Goal: Transaction & Acquisition: Download file/media

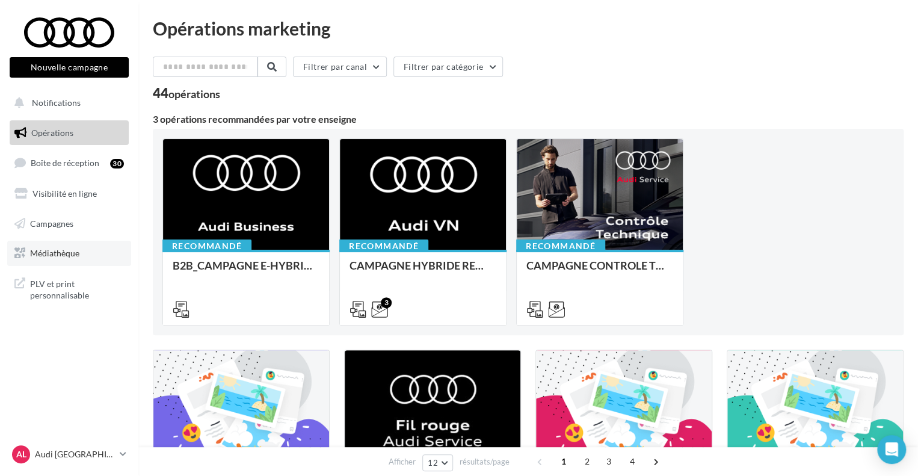
click at [60, 250] on span "Médiathèque" at bounding box center [54, 253] width 49 height 10
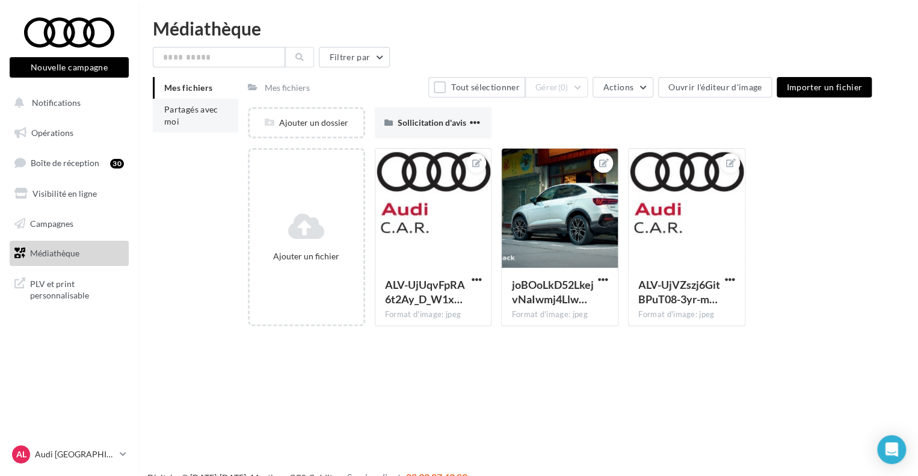
click at [187, 117] on li "Partagés avec moi" at bounding box center [195, 116] width 85 height 34
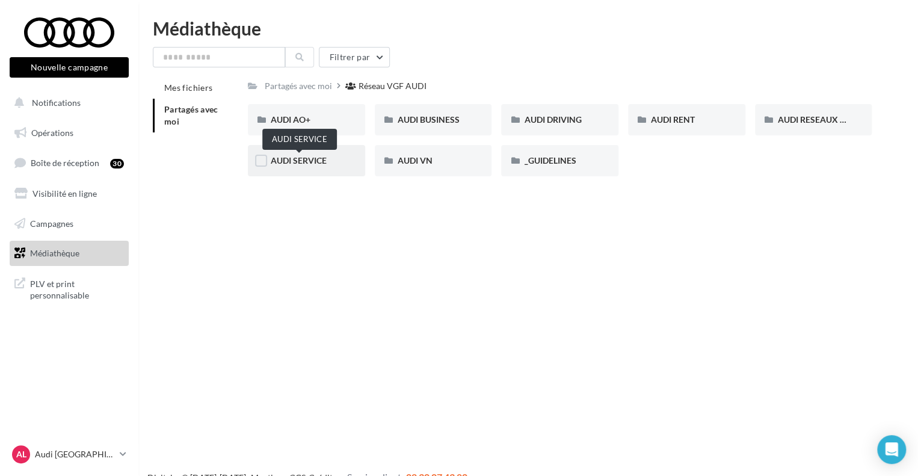
click at [303, 164] on span "AUDI SERVICE" at bounding box center [299, 160] width 56 height 10
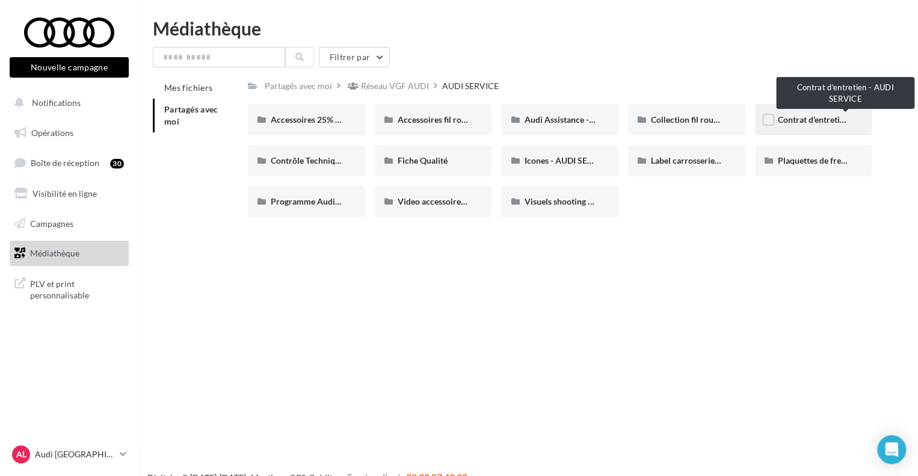
click at [782, 117] on span "Contrat d'entretien - AUDI SERVICE" at bounding box center [845, 119] width 134 height 10
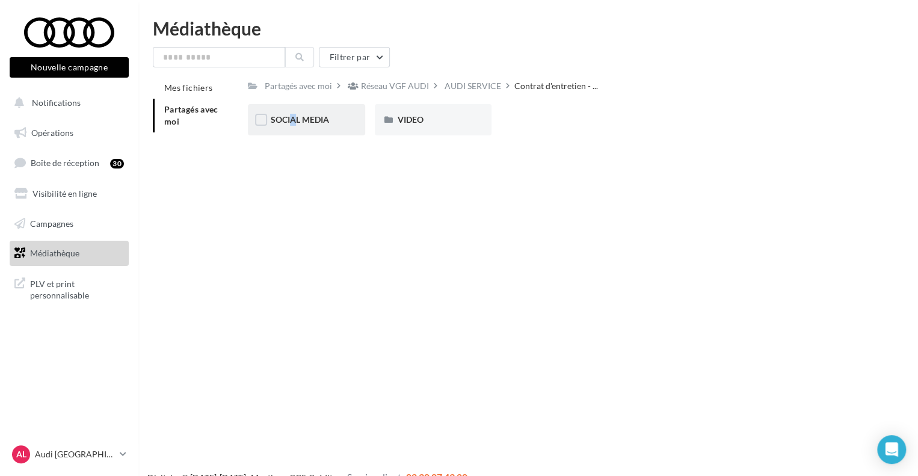
click at [286, 125] on div "SOCIAL MEDIA" at bounding box center [307, 120] width 72 height 12
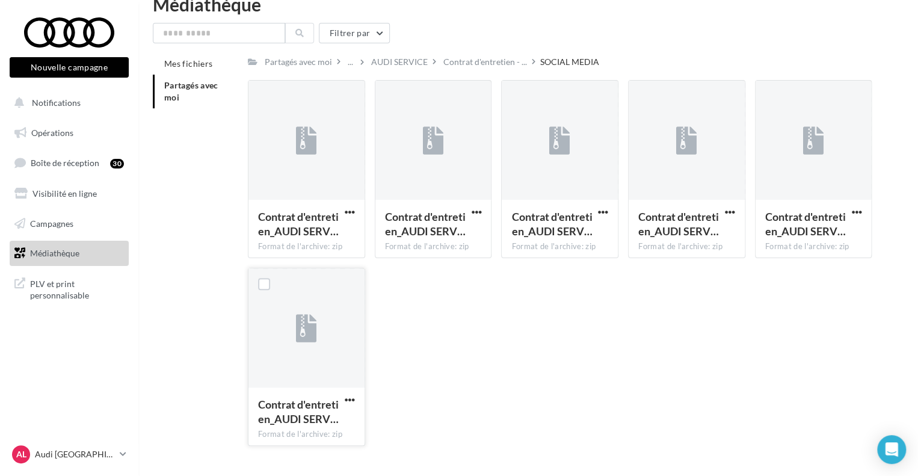
scroll to position [55, 0]
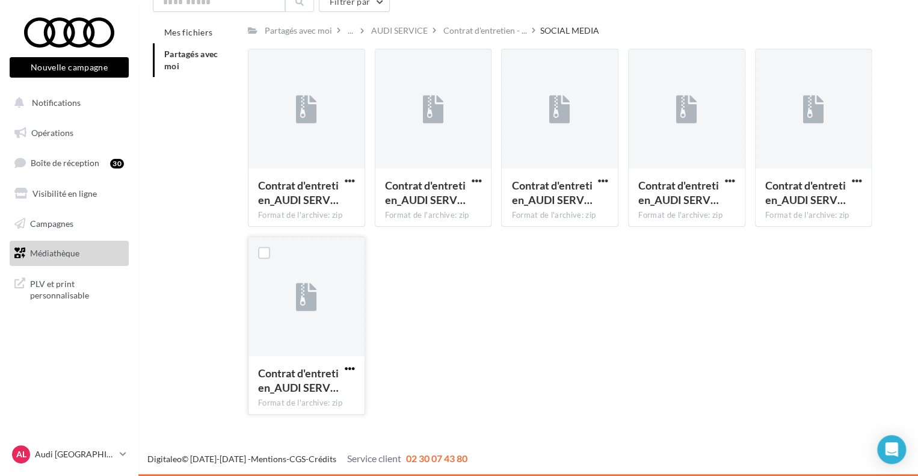
click at [345, 368] on span "button" at bounding box center [350, 369] width 10 height 10
click at [319, 388] on button "Télécharger" at bounding box center [297, 392] width 120 height 31
click at [348, 178] on span "button" at bounding box center [350, 181] width 10 height 10
click at [303, 203] on button "Télécharger" at bounding box center [297, 204] width 120 height 31
click at [478, 180] on span "button" at bounding box center [476, 181] width 10 height 10
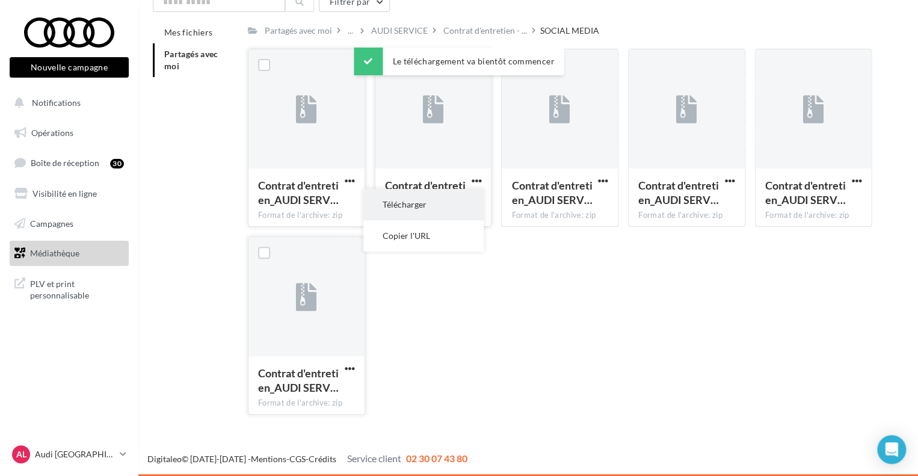
click at [440, 200] on button "Télécharger" at bounding box center [424, 204] width 120 height 31
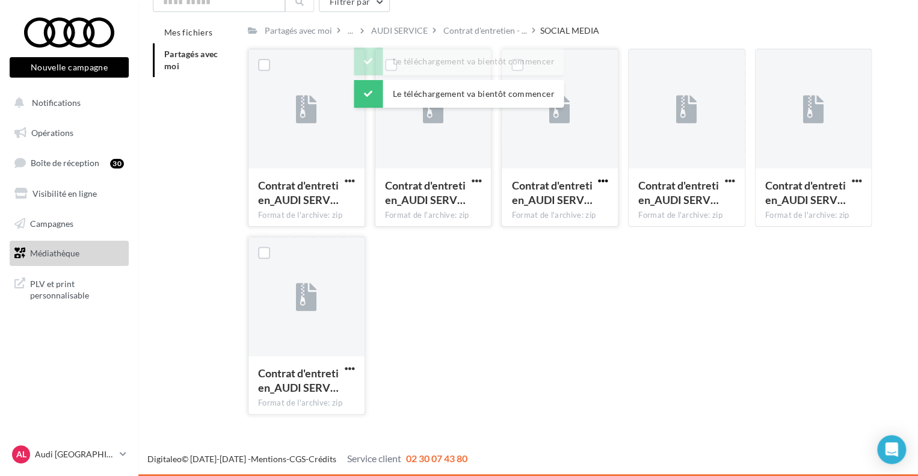
click at [602, 179] on span "button" at bounding box center [603, 181] width 10 height 10
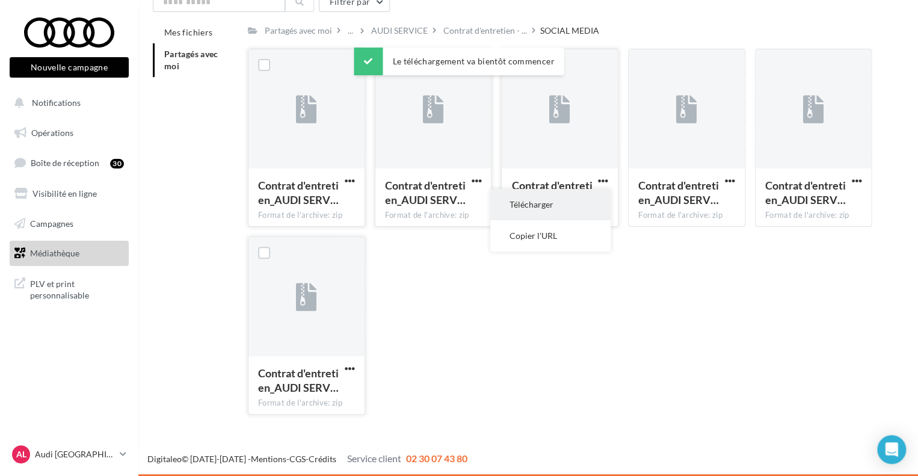
click at [562, 202] on button "Télécharger" at bounding box center [551, 204] width 120 height 31
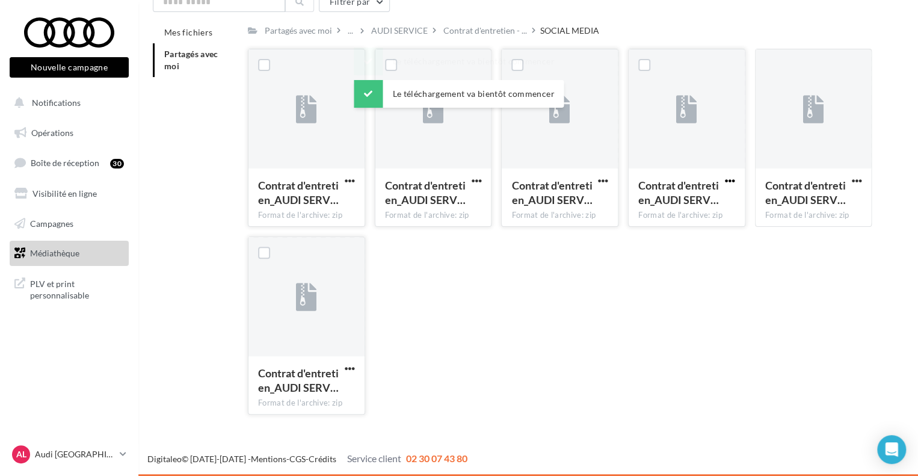
click at [726, 180] on span "button" at bounding box center [730, 181] width 10 height 10
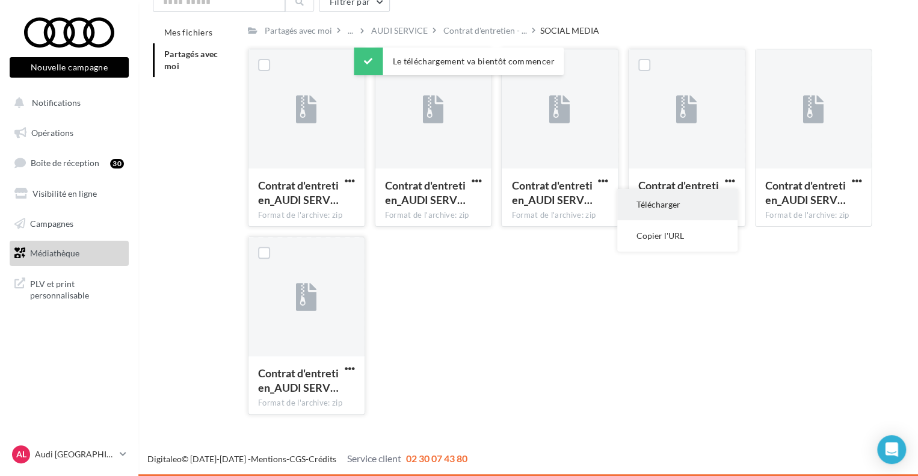
click at [676, 204] on button "Télécharger" at bounding box center [677, 204] width 120 height 31
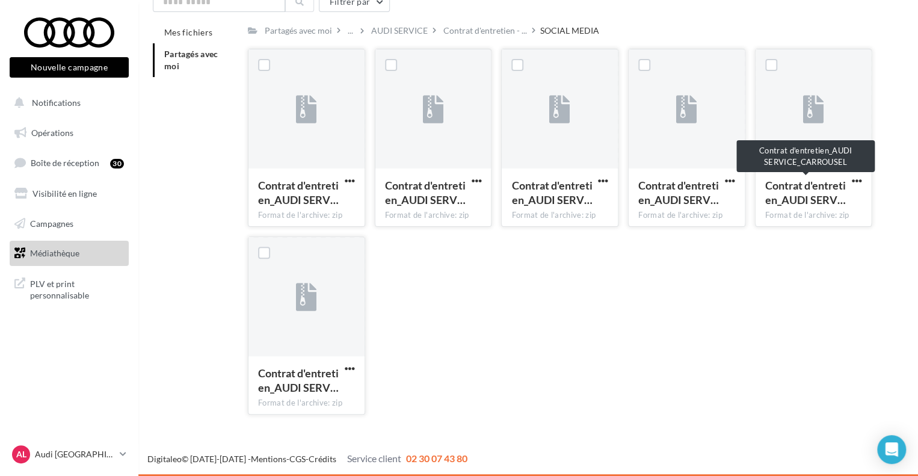
click at [807, 187] on span "Contrat d'entretien_AUDI SERV…" at bounding box center [806, 193] width 81 height 28
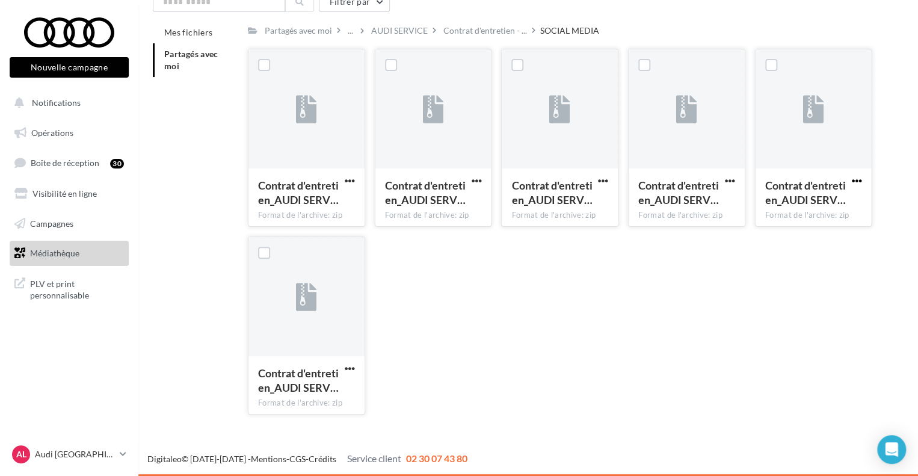
click at [857, 182] on span "button" at bounding box center [857, 181] width 10 height 10
click at [812, 196] on button "Télécharger" at bounding box center [804, 204] width 120 height 31
click at [767, 380] on div "Contrat d'entretien_AUDI SERV… Format de l'archive: zip Contrat d'entretien_AUD…" at bounding box center [565, 237] width 634 height 376
